Goal: Task Accomplishment & Management: Use online tool/utility

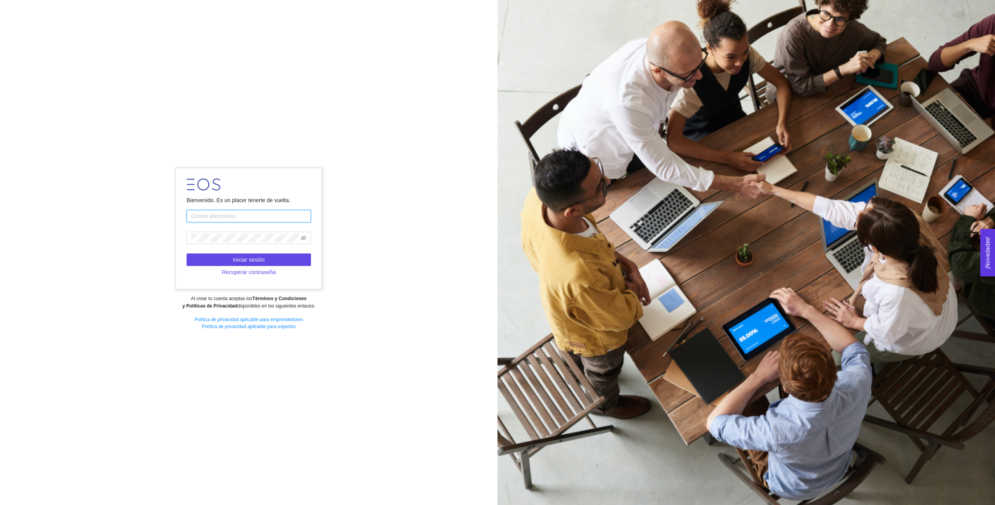
click at [270, 216] on input "text" at bounding box center [248, 216] width 124 height 12
type input "packo@madnessmx.com"
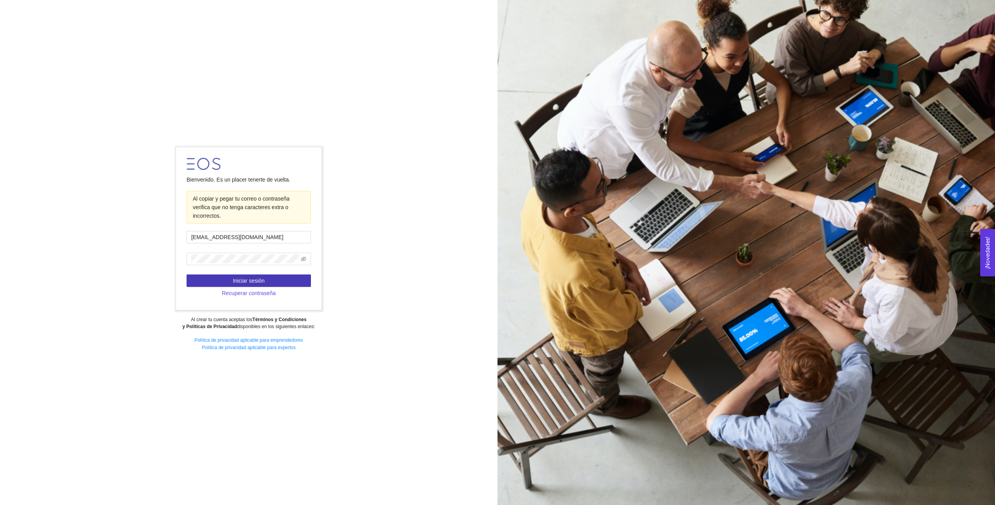
click at [248, 281] on span "Iniciar sesión" at bounding box center [249, 280] width 32 height 9
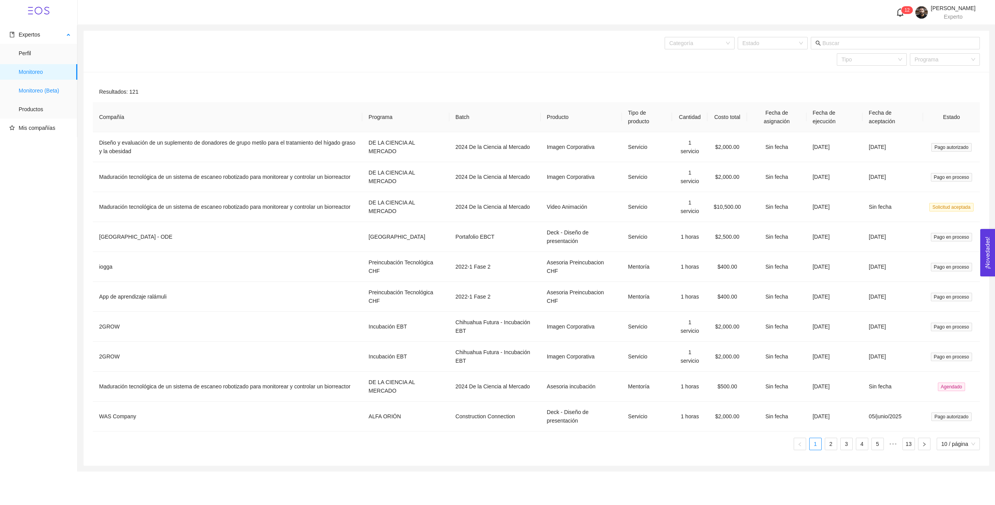
click at [37, 92] on span "Monitoreo (Beta)" at bounding box center [45, 91] width 52 height 16
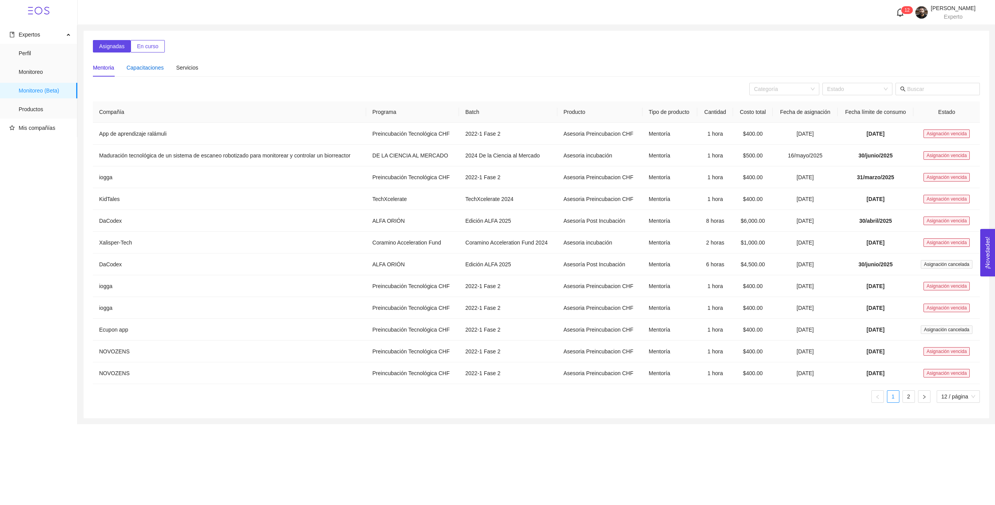
click at [132, 65] on div "Capacitaciones" at bounding box center [144, 67] width 37 height 9
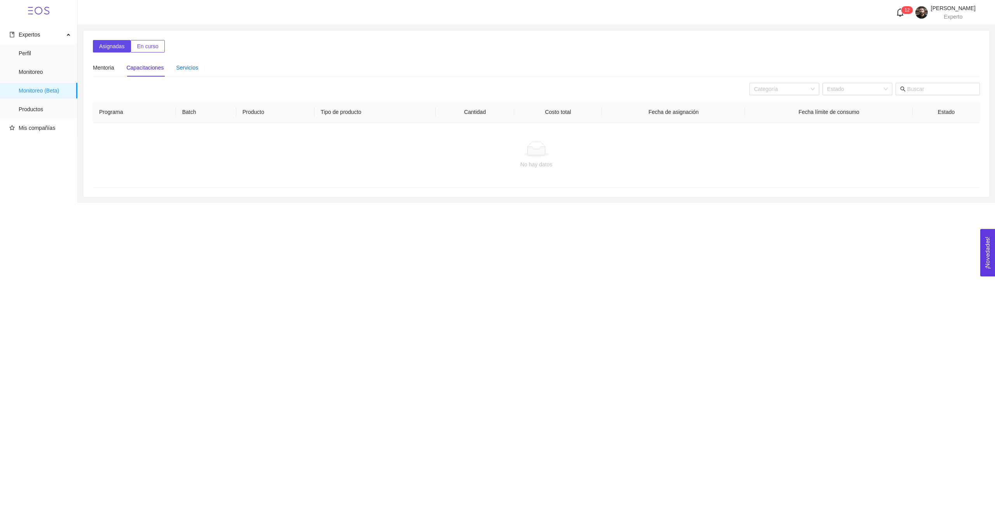
click at [193, 68] on div "Servicios" at bounding box center [187, 67] width 22 height 9
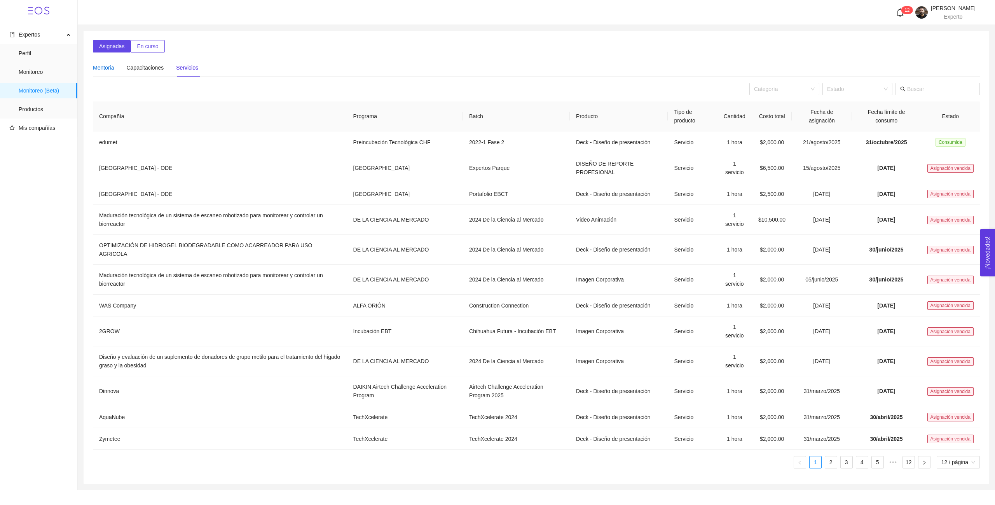
click at [105, 69] on div "Mentoria" at bounding box center [103, 67] width 21 height 9
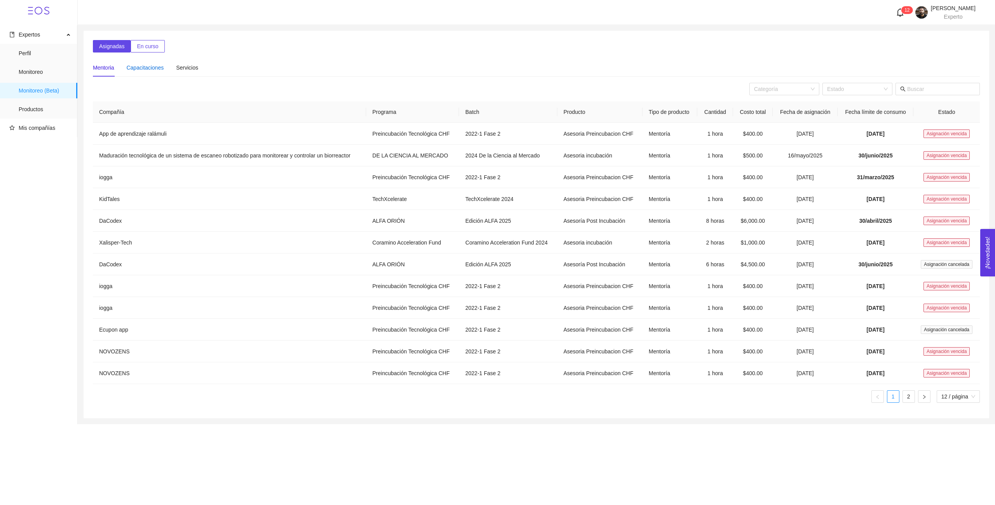
click at [149, 69] on div "Capacitaciones" at bounding box center [144, 67] width 37 height 9
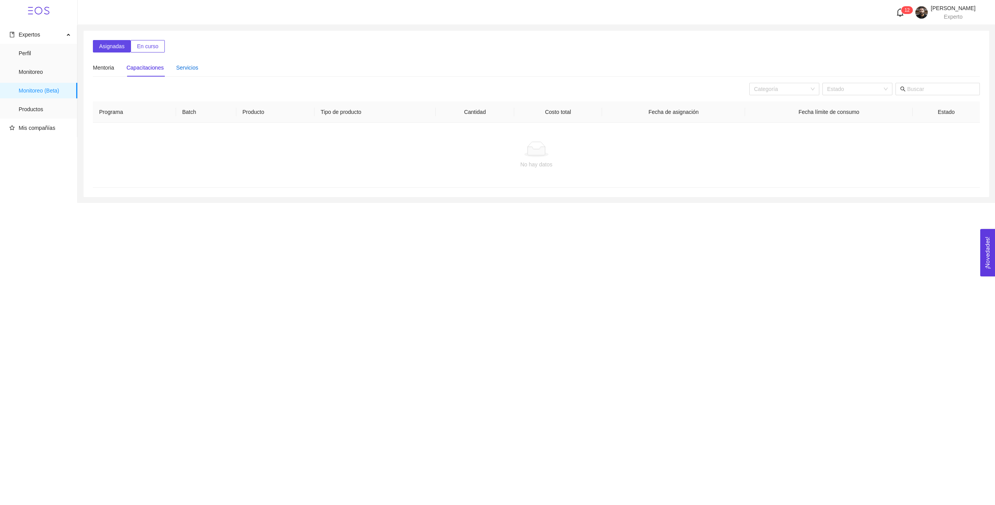
click at [183, 71] on div "Servicios" at bounding box center [187, 67] width 22 height 9
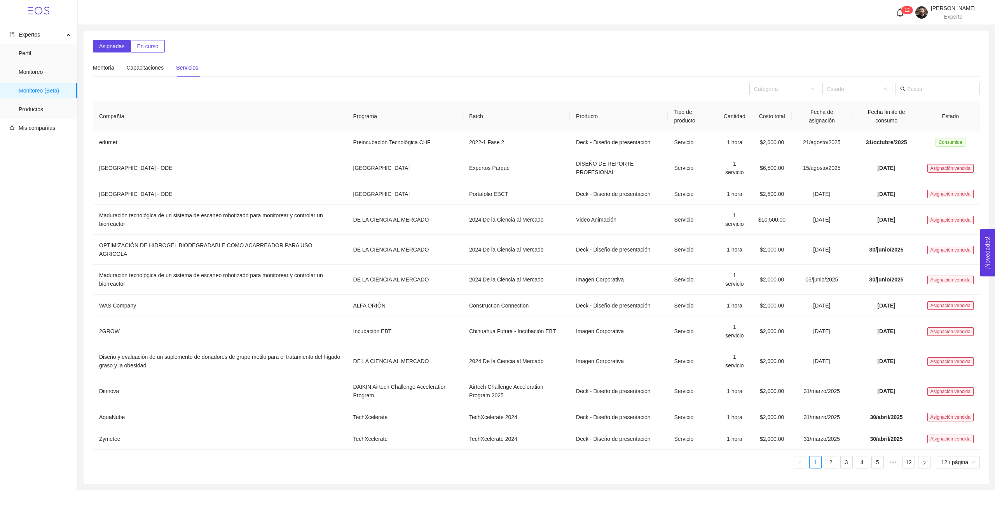
click at [158, 42] on span "En curso" at bounding box center [147, 46] width 21 height 9
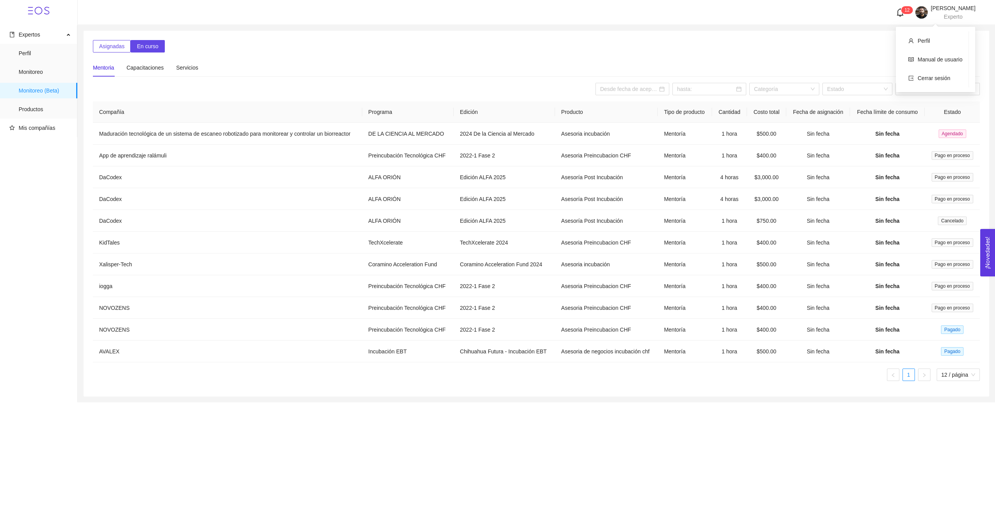
click at [943, 14] on span "Experto" at bounding box center [952, 17] width 19 height 6
click at [922, 77] on span "Cerrar sesión" at bounding box center [933, 78] width 33 height 6
